Goal: Information Seeking & Learning: Learn about a topic

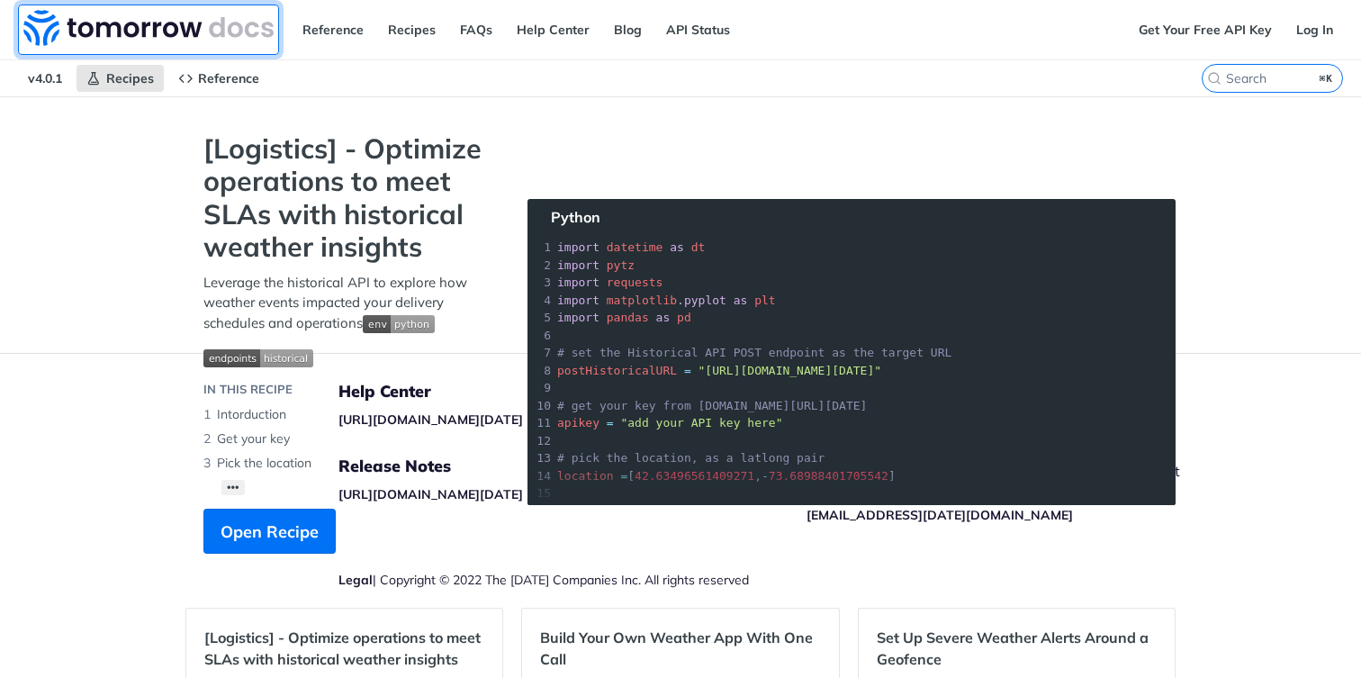
click at [65, 44] on img at bounding box center [148, 28] width 250 height 36
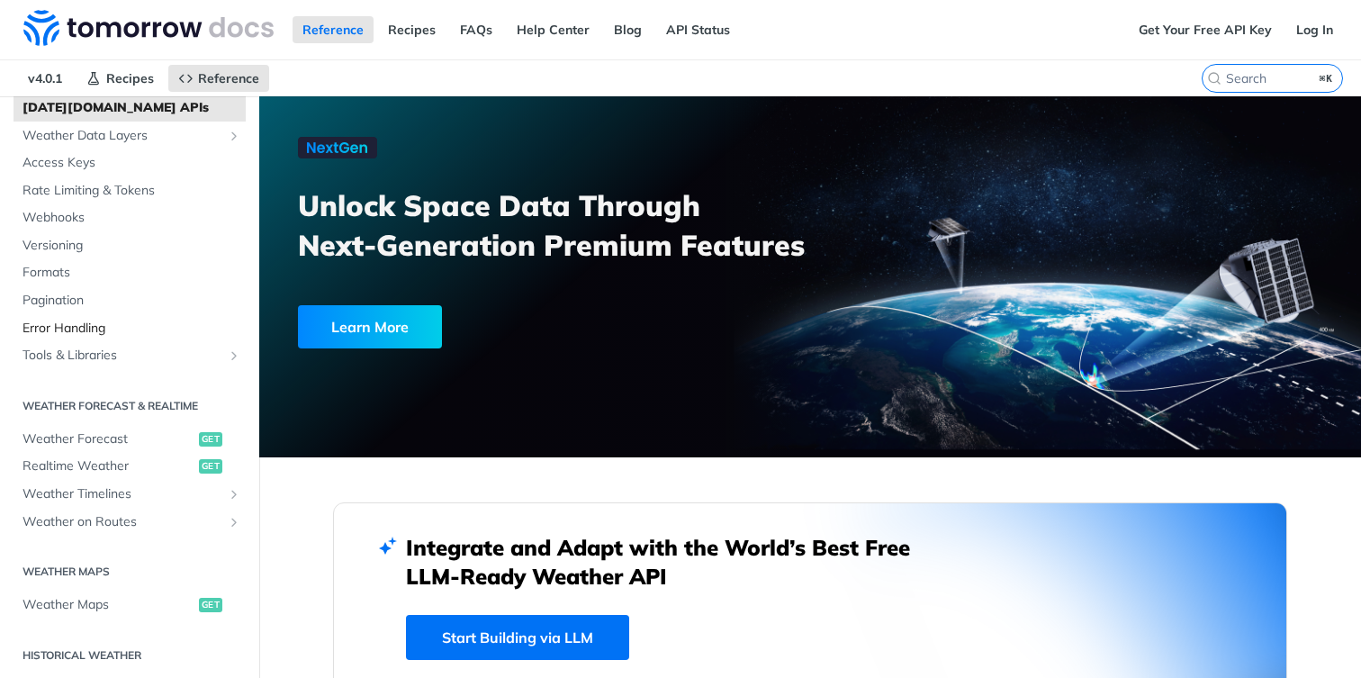
scroll to position [140, 0]
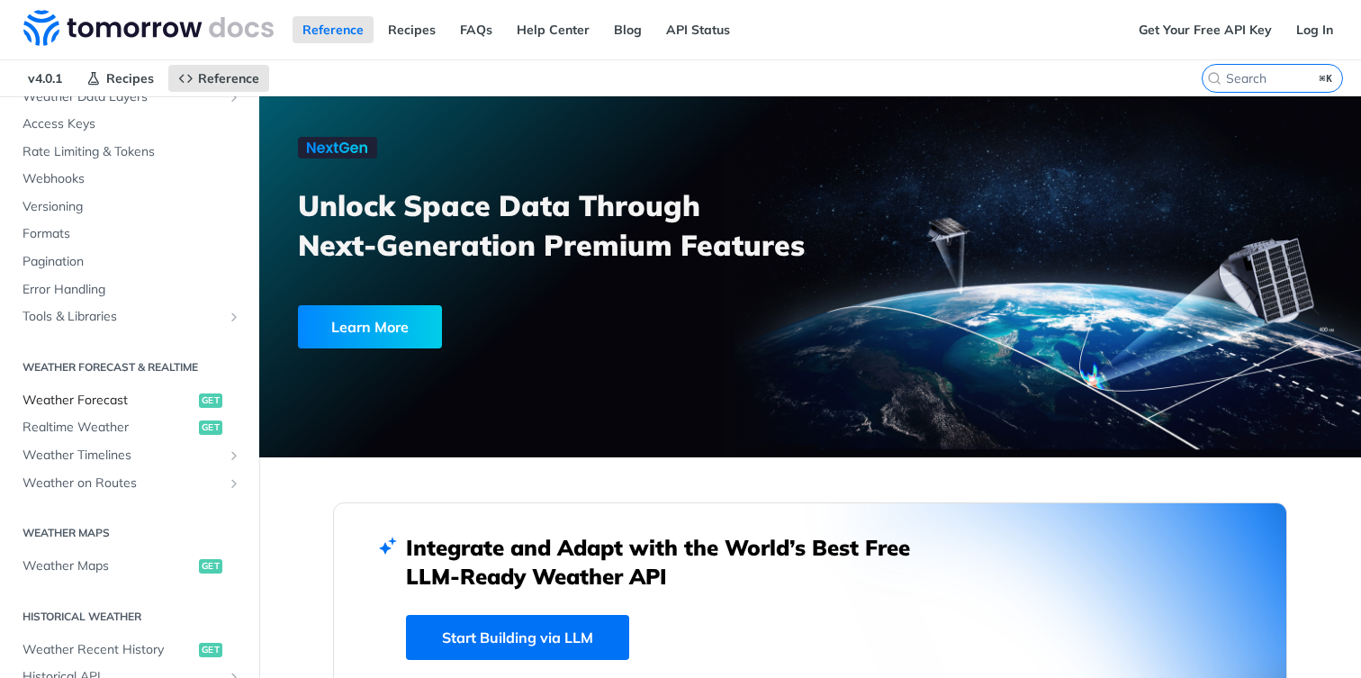
click at [104, 401] on span "Weather Forecast" at bounding box center [109, 401] width 172 height 18
